Goal: Task Accomplishment & Management: Manage account settings

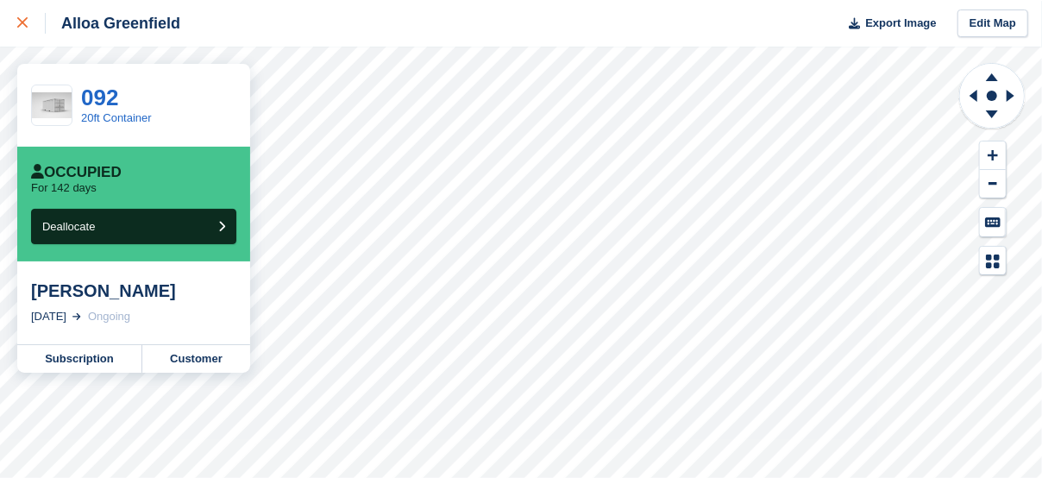
click at [27, 23] on icon at bounding box center [22, 22] width 10 height 10
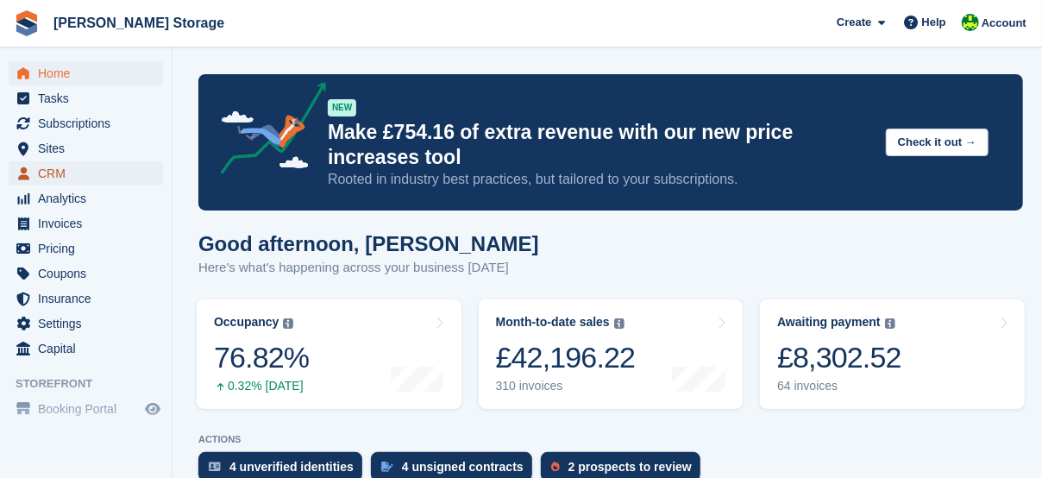
click at [72, 174] on span "CRM" at bounding box center [89, 173] width 103 height 24
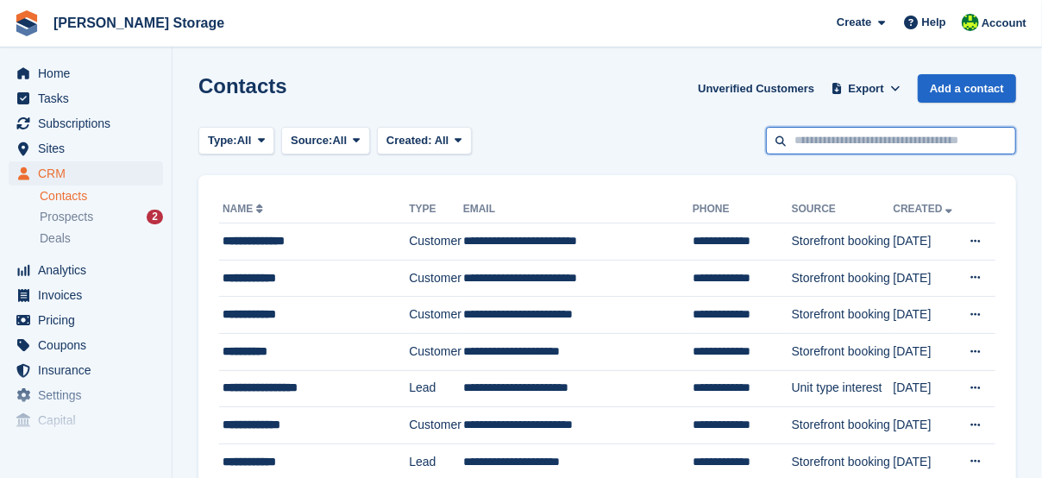
click at [832, 150] on input "text" at bounding box center [891, 141] width 250 height 28
type input "*****"
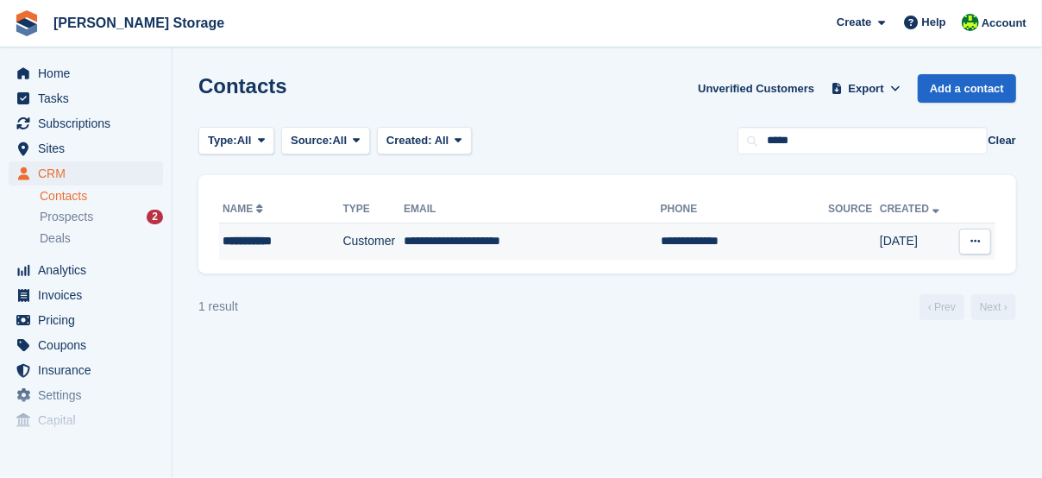
click at [351, 252] on td "Customer" at bounding box center [373, 241] width 61 height 36
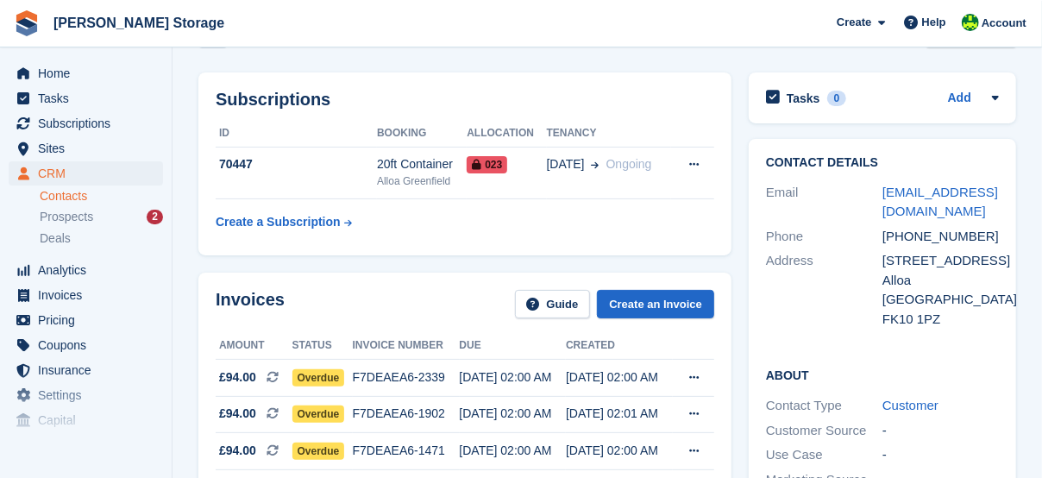
scroll to position [201, 0]
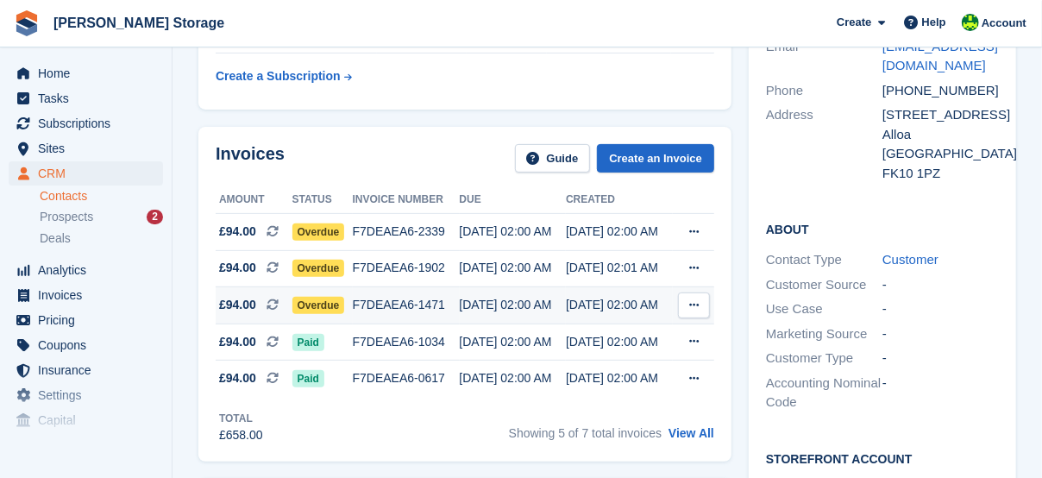
click at [323, 304] on span "Overdue" at bounding box center [318, 305] width 53 height 17
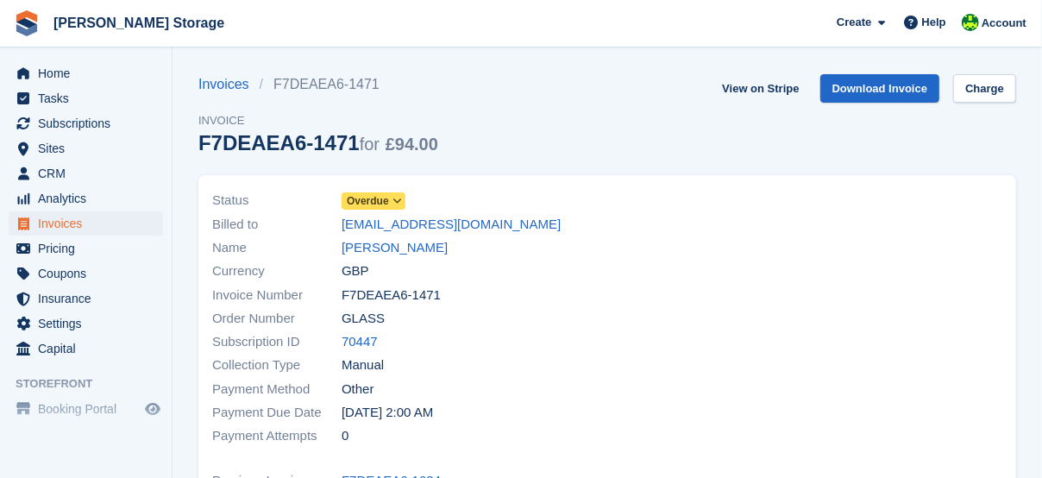
click at [354, 197] on span "Overdue" at bounding box center [368, 201] width 42 height 16
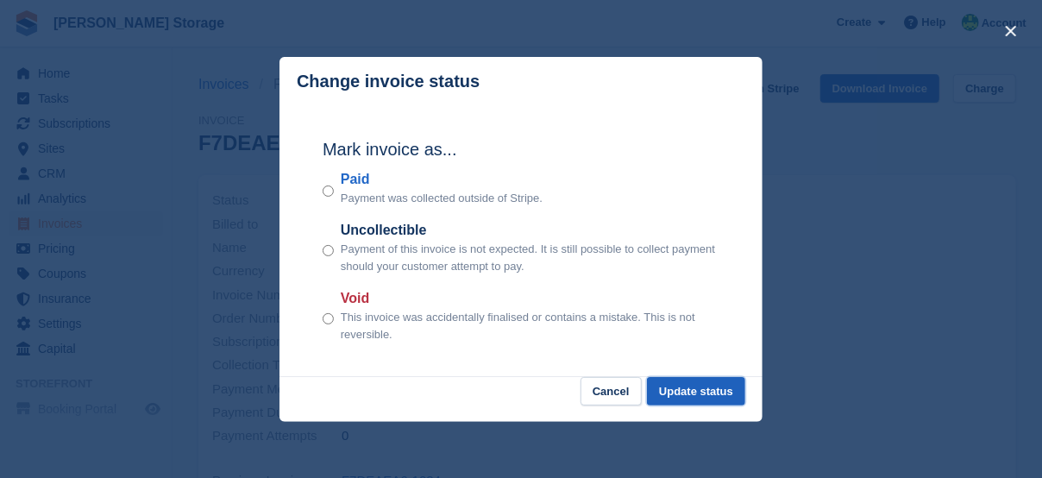
click at [714, 399] on button "Update status" at bounding box center [696, 391] width 98 height 28
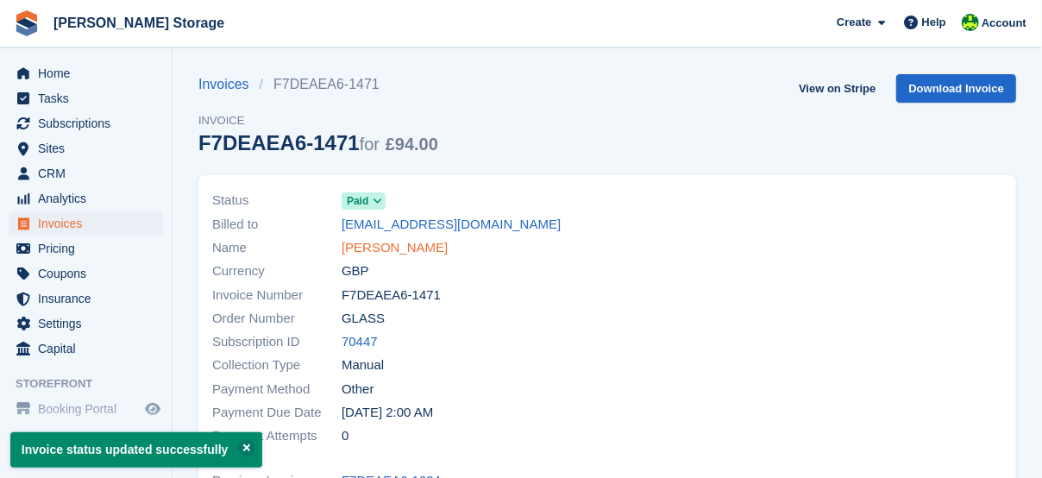
click at [358, 248] on link "[PERSON_NAME]" at bounding box center [394, 248] width 106 height 20
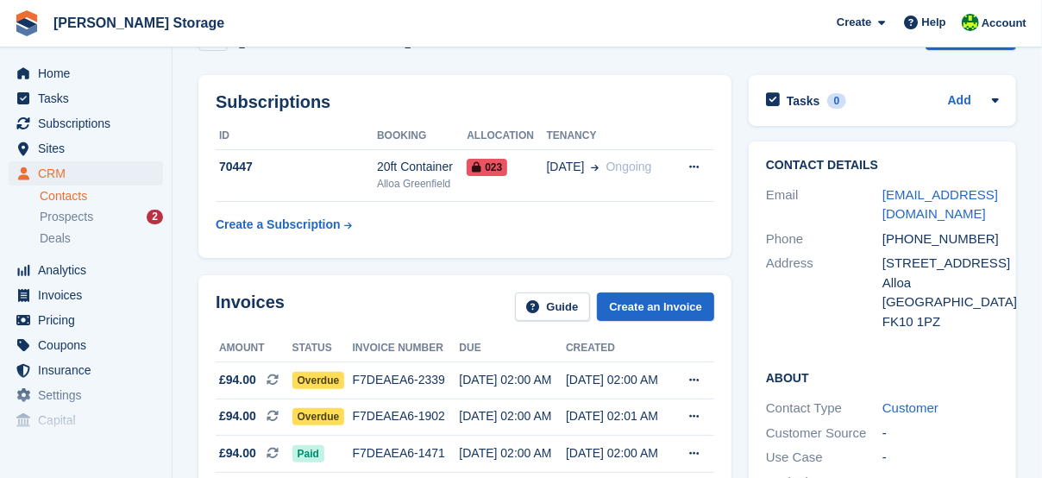
scroll to position [201, 0]
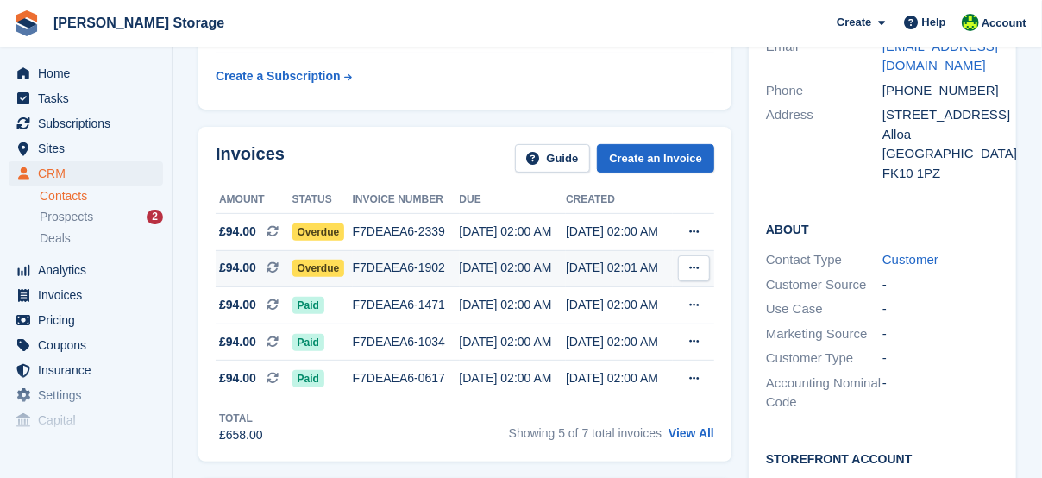
click at [319, 261] on span "Overdue" at bounding box center [318, 268] width 53 height 17
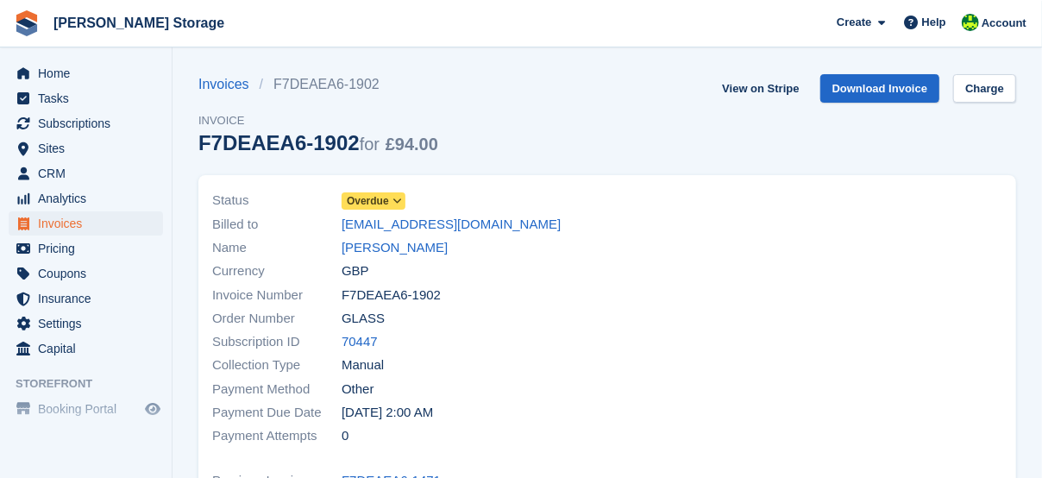
click at [386, 203] on span "Overdue" at bounding box center [368, 201] width 42 height 16
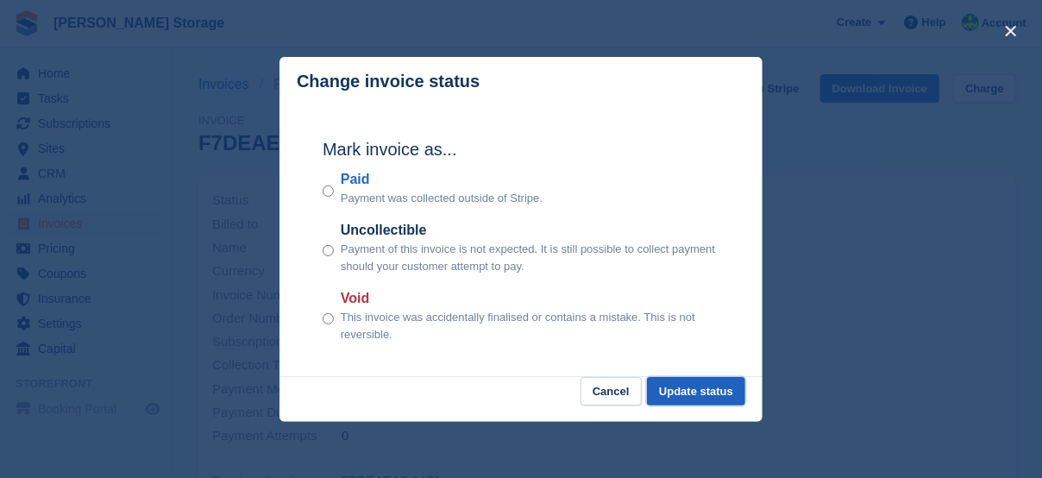
click at [692, 391] on button "Update status" at bounding box center [696, 391] width 98 height 28
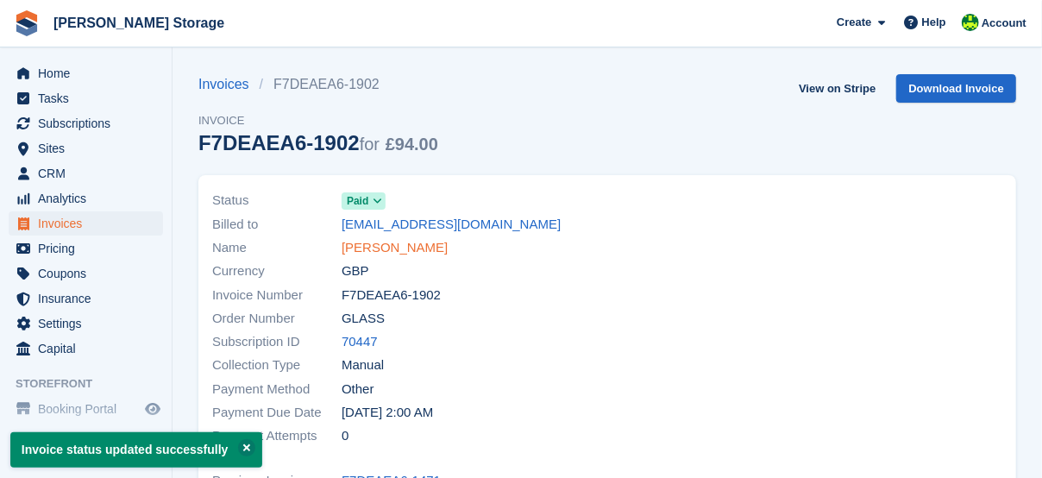
click at [377, 240] on link "[PERSON_NAME]" at bounding box center [394, 248] width 106 height 20
